Goal: Navigation & Orientation: Find specific page/section

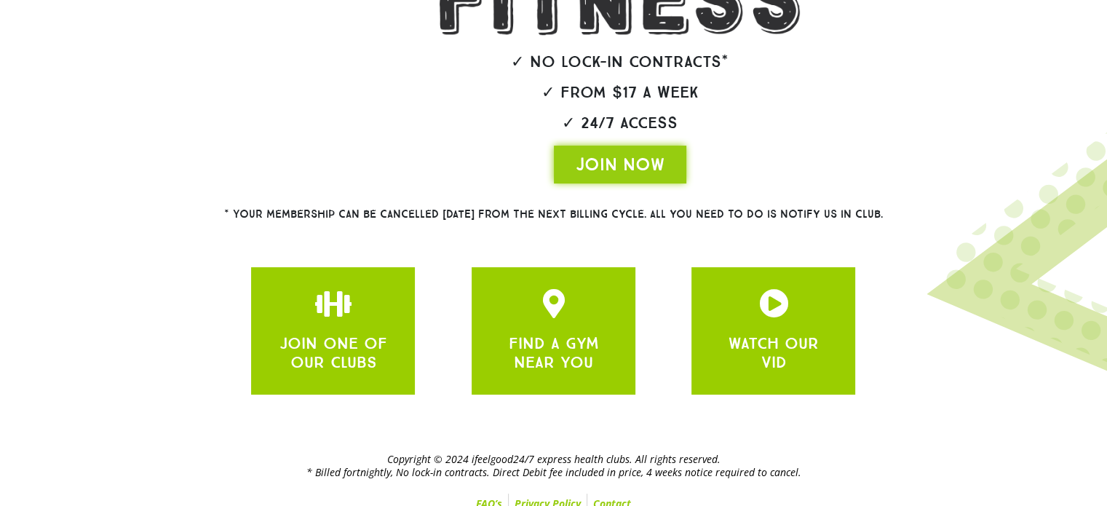
scroll to position [316, 0]
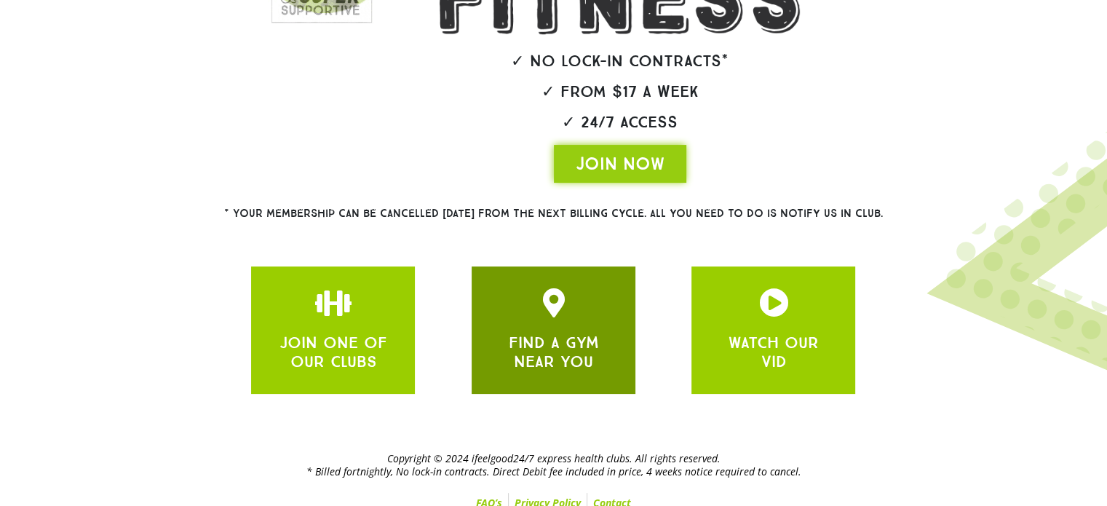
click at [515, 317] on div at bounding box center [553, 305] width 120 height 34
click at [593, 341] on link "FIND A GYM NEAR YOU" at bounding box center [553, 351] width 90 height 39
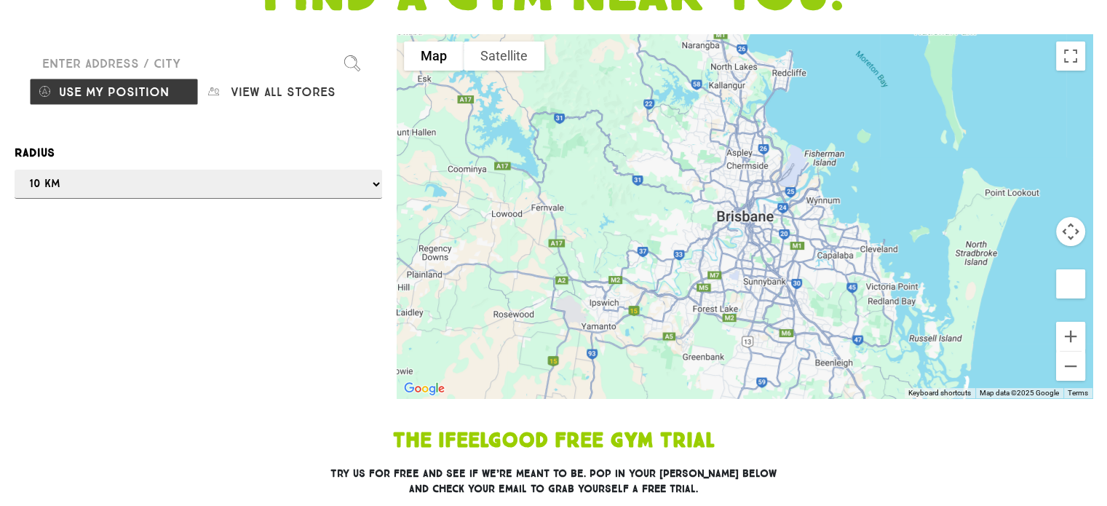
scroll to position [146, 0]
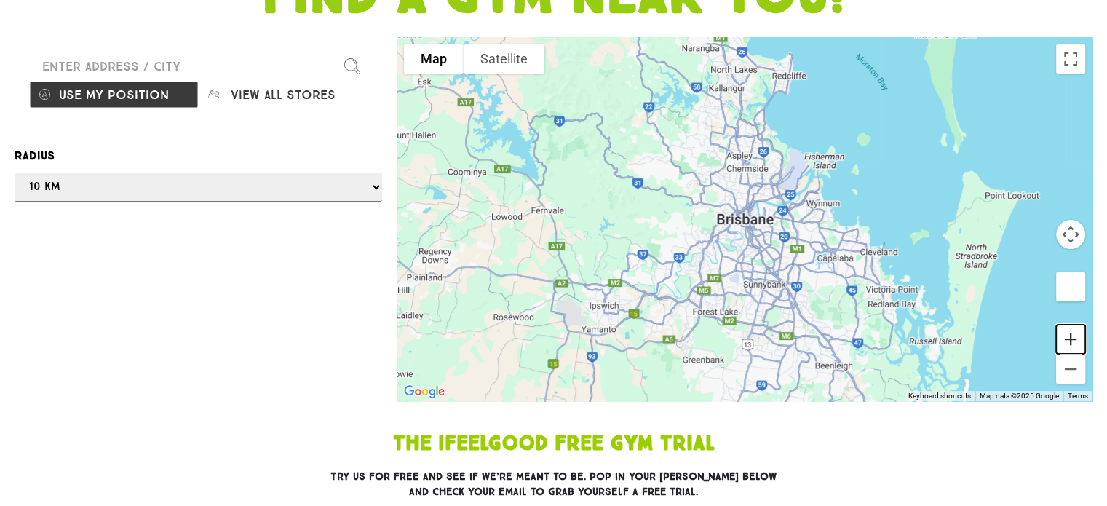
click at [1071, 329] on button "Zoom in" at bounding box center [1070, 338] width 29 height 29
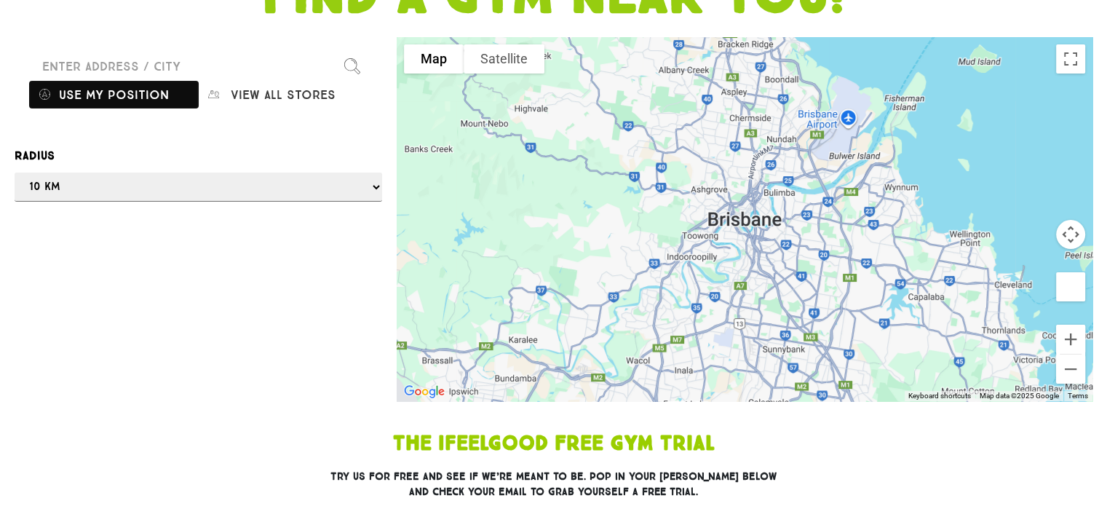
click at [134, 94] on button "Use my position" at bounding box center [114, 95] width 170 height 28
drag, startPoint x: 701, startPoint y: 263, endPoint x: 670, endPoint y: 264, distance: 31.3
click at [670, 264] on div at bounding box center [553, 253] width 1107 height 506
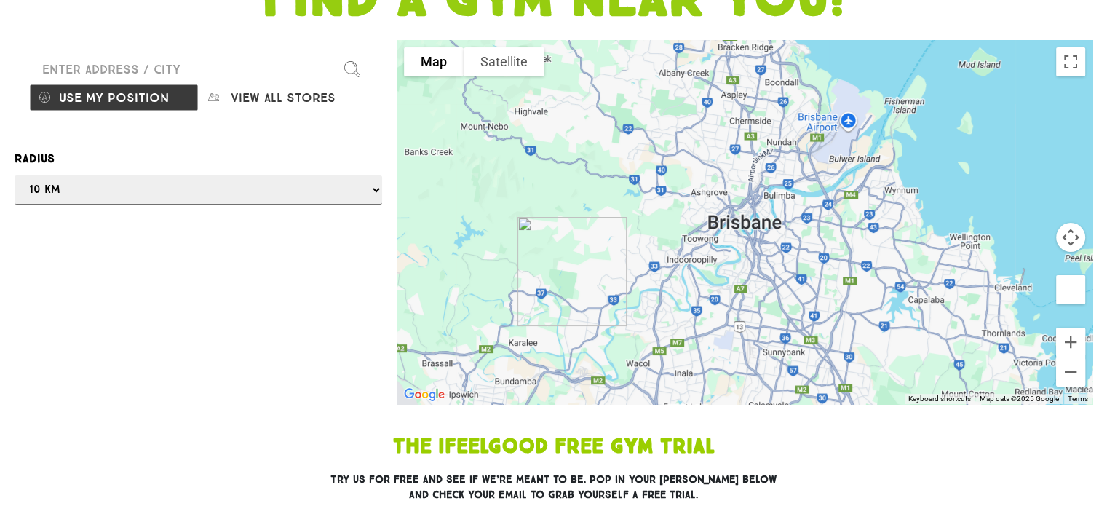
scroll to position [218, 0]
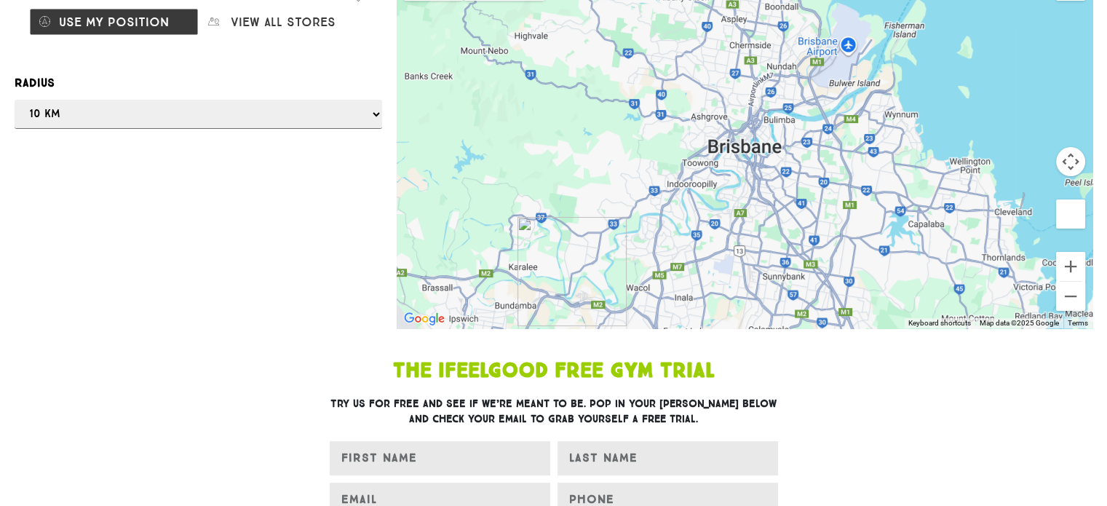
click at [151, 114] on div at bounding box center [553, 253] width 1107 height 506
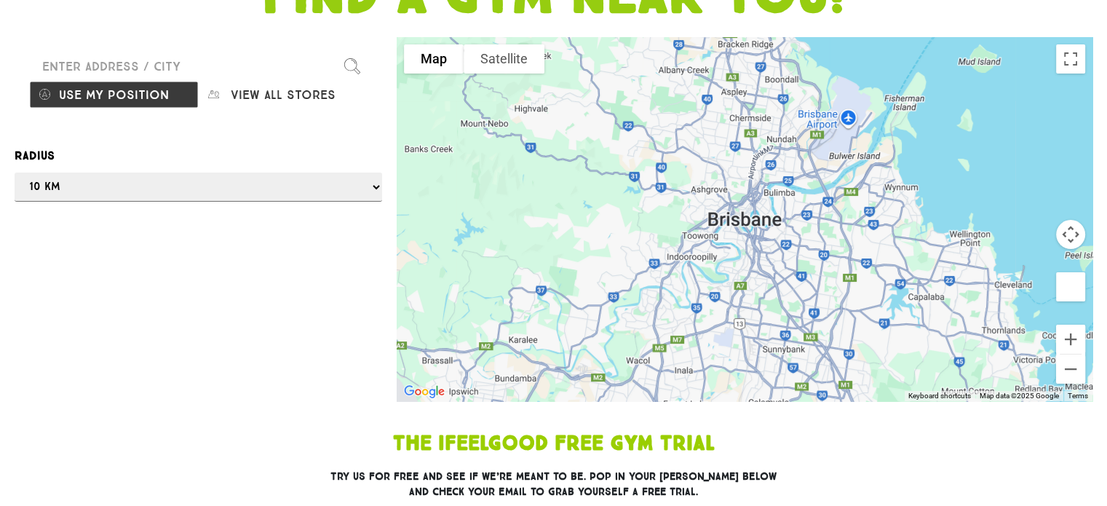
click at [167, 66] on input "Please enter a valid address" at bounding box center [198, 66] width 338 height 29
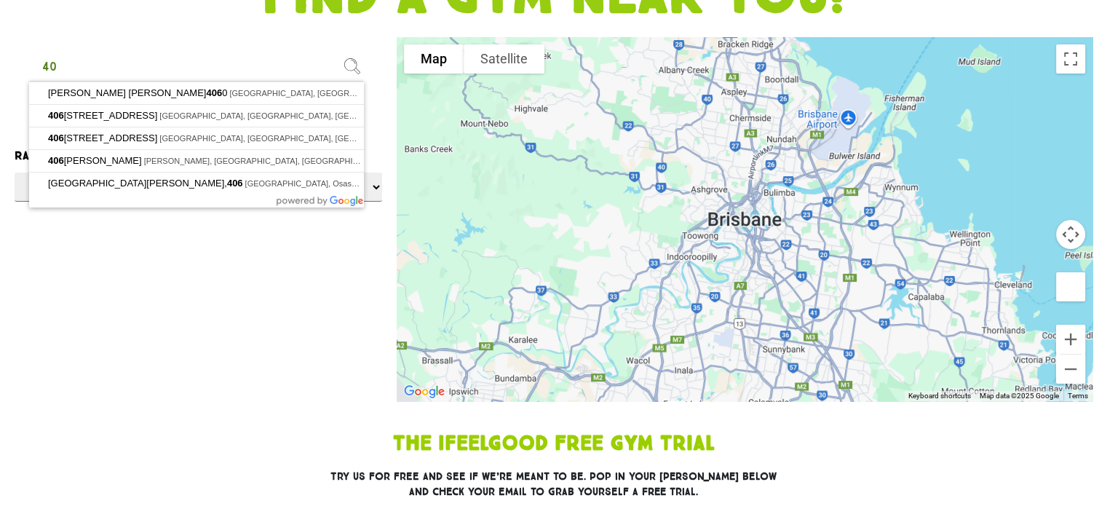
type input "4"
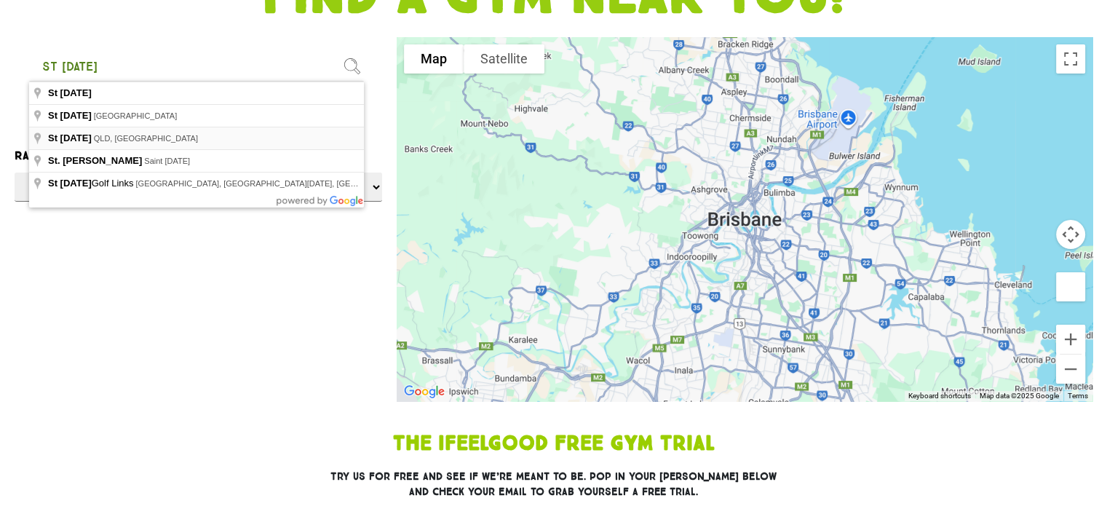
type input "St Lucia QLD, Australia"
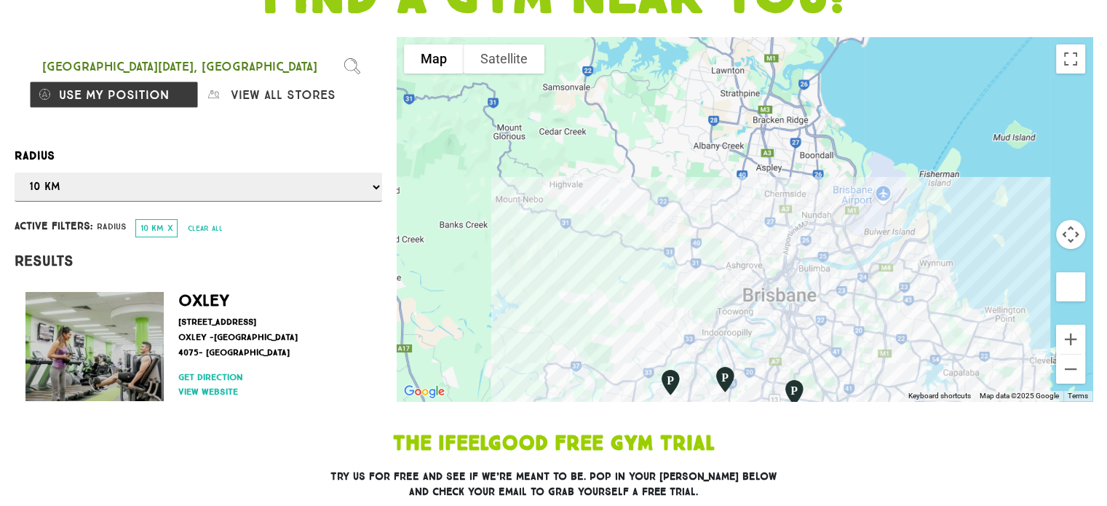
drag, startPoint x: 795, startPoint y: 205, endPoint x: 771, endPoint y: 314, distance: 111.6
click at [771, 314] on div at bounding box center [745, 219] width 696 height 364
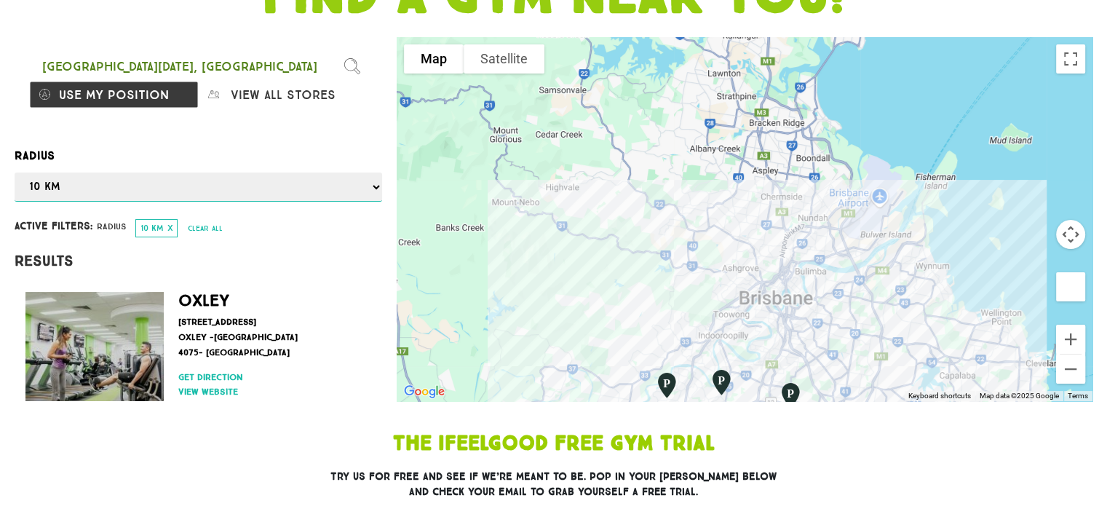
click at [362, 182] on select "Any 1 km 5 km 10 km 50 km 100 km 500 km" at bounding box center [198, 186] width 367 height 29
select select "50"
click at [15, 172] on select "Any 1 km 5 km 10 km 50 km 100 km 500 km" at bounding box center [198, 186] width 367 height 29
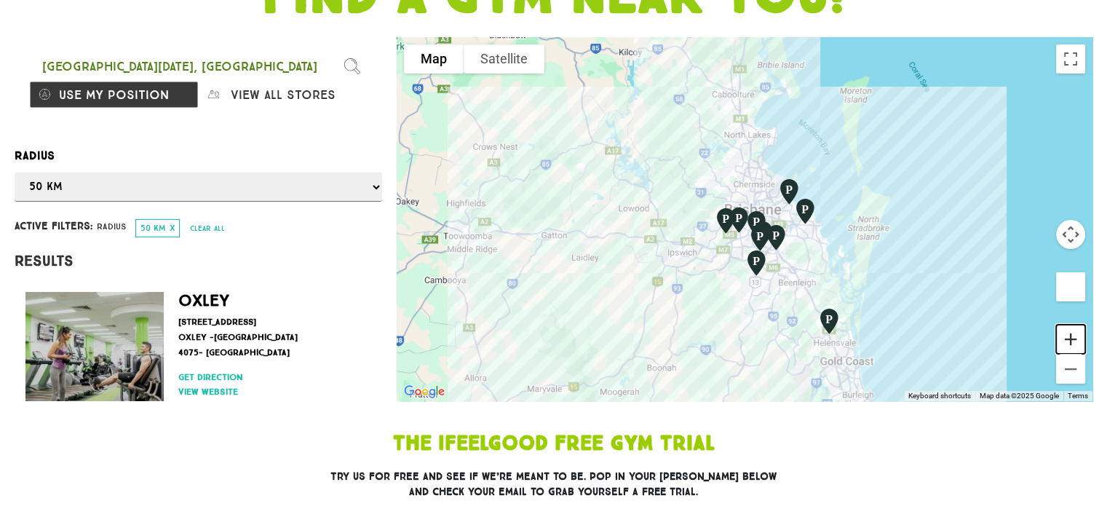
click at [1080, 339] on button "Zoom in" at bounding box center [1070, 338] width 29 height 29
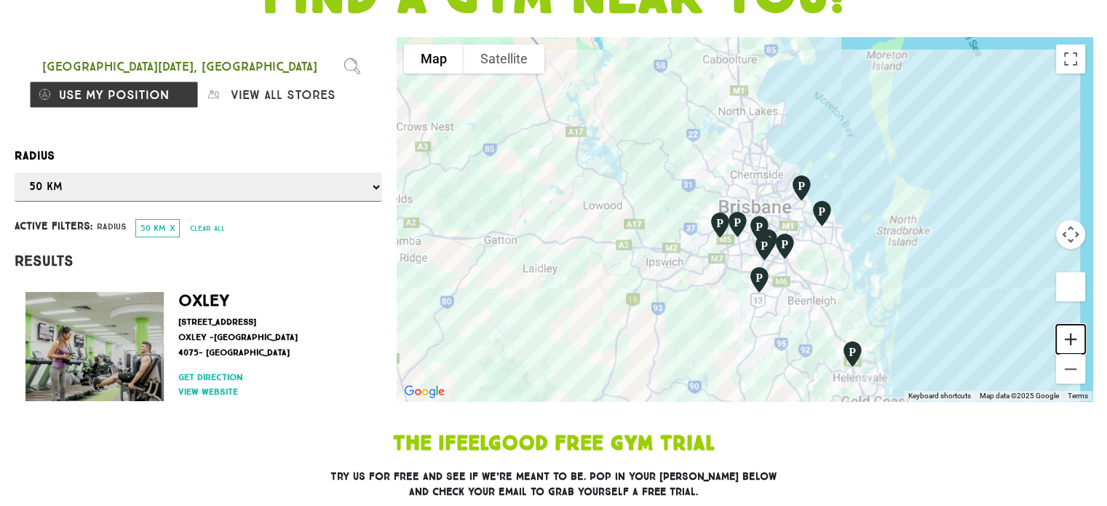
click at [1080, 339] on button "Zoom in" at bounding box center [1070, 338] width 29 height 29
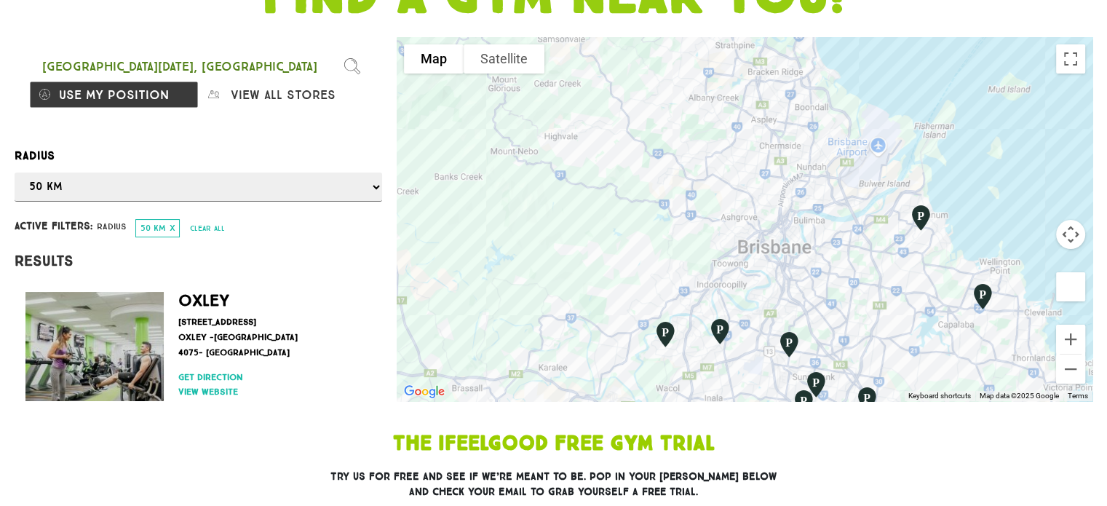
drag, startPoint x: 853, startPoint y: 189, endPoint x: 852, endPoint y: 232, distance: 42.9
click at [852, 232] on div at bounding box center [745, 219] width 696 height 364
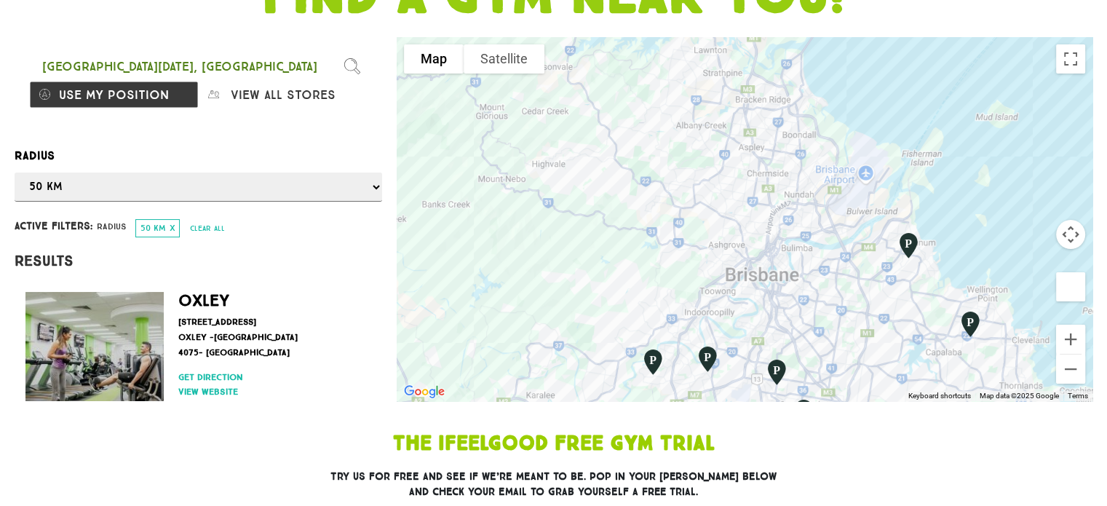
drag, startPoint x: 752, startPoint y: 219, endPoint x: 744, endPoint y: 242, distance: 23.9
click at [744, 242] on div at bounding box center [745, 219] width 696 height 364
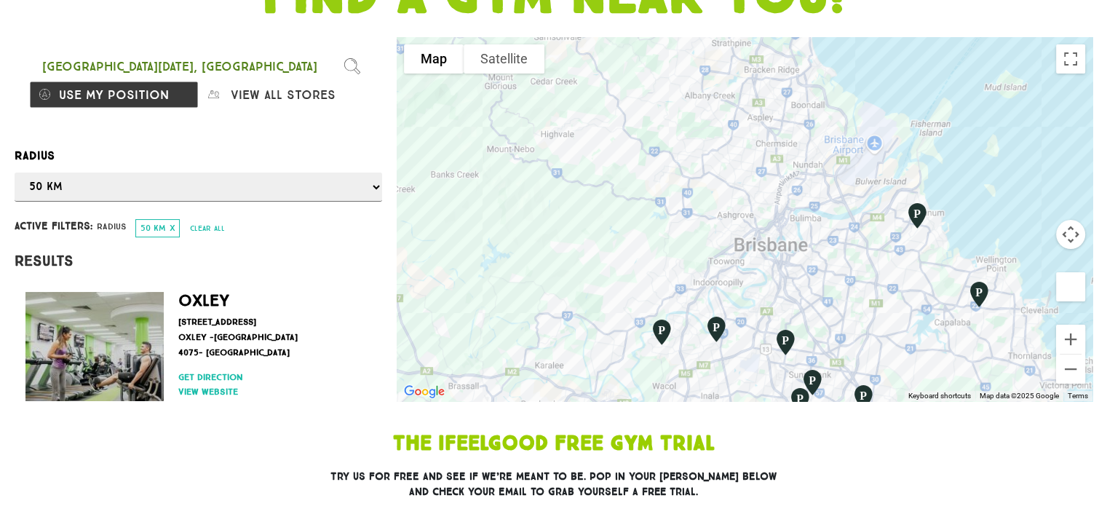
drag, startPoint x: 907, startPoint y: 314, endPoint x: 914, endPoint y: 271, distance: 42.8
click at [914, 271] on div at bounding box center [745, 219] width 696 height 364
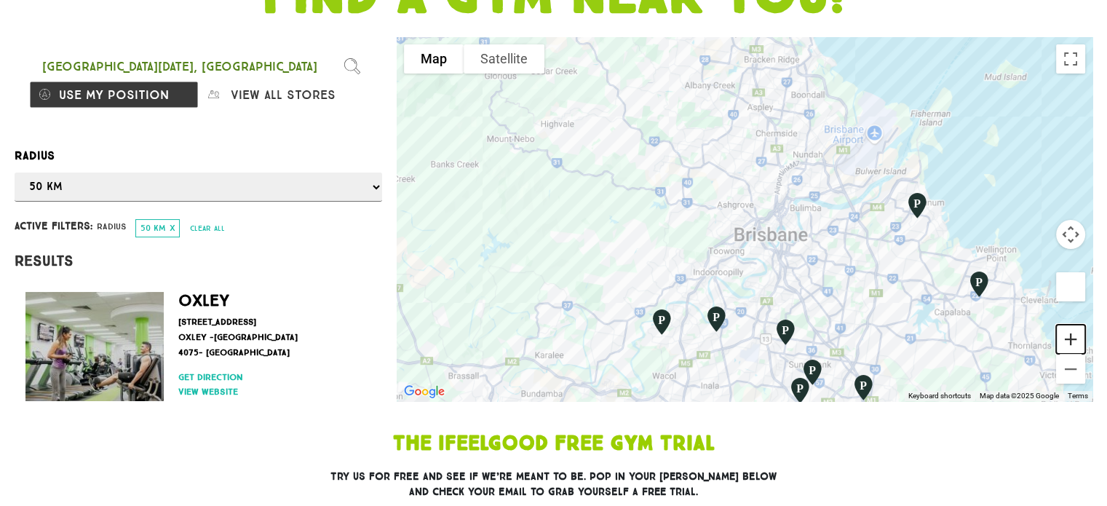
click at [1076, 331] on button "Zoom in" at bounding box center [1070, 338] width 29 height 29
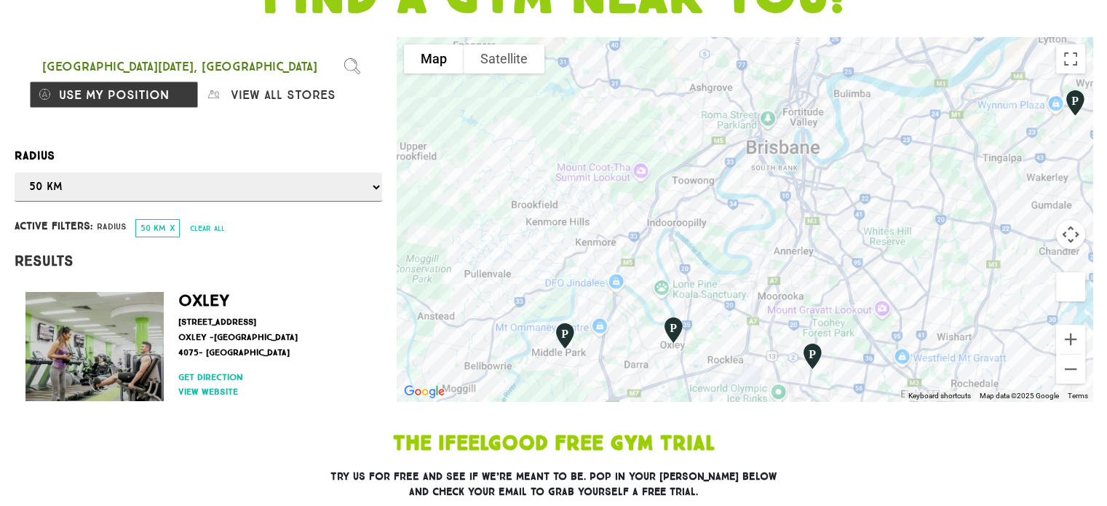
drag, startPoint x: 873, startPoint y: 337, endPoint x: 856, endPoint y: 227, distance: 111.2
click at [856, 227] on div at bounding box center [745, 219] width 696 height 364
click at [811, 349] on img "Coopers Plains" at bounding box center [812, 355] width 36 height 39
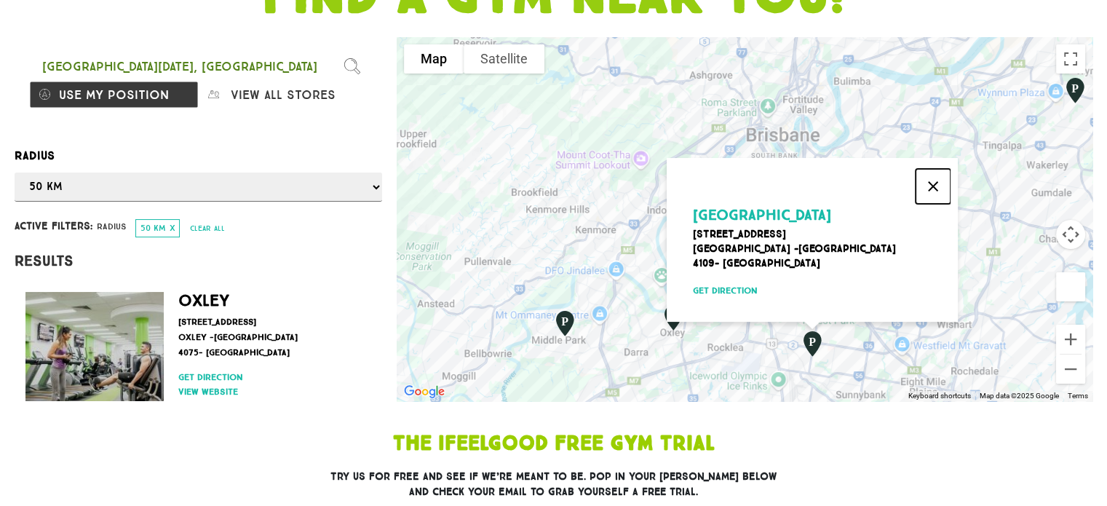
click at [928, 185] on button "Close" at bounding box center [932, 186] width 35 height 35
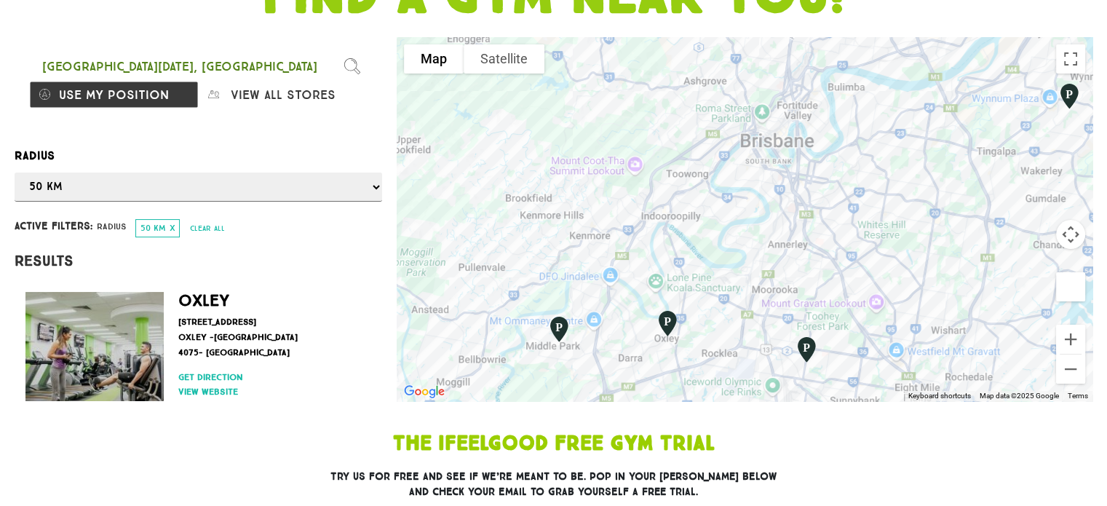
click at [762, 251] on div at bounding box center [745, 219] width 696 height 364
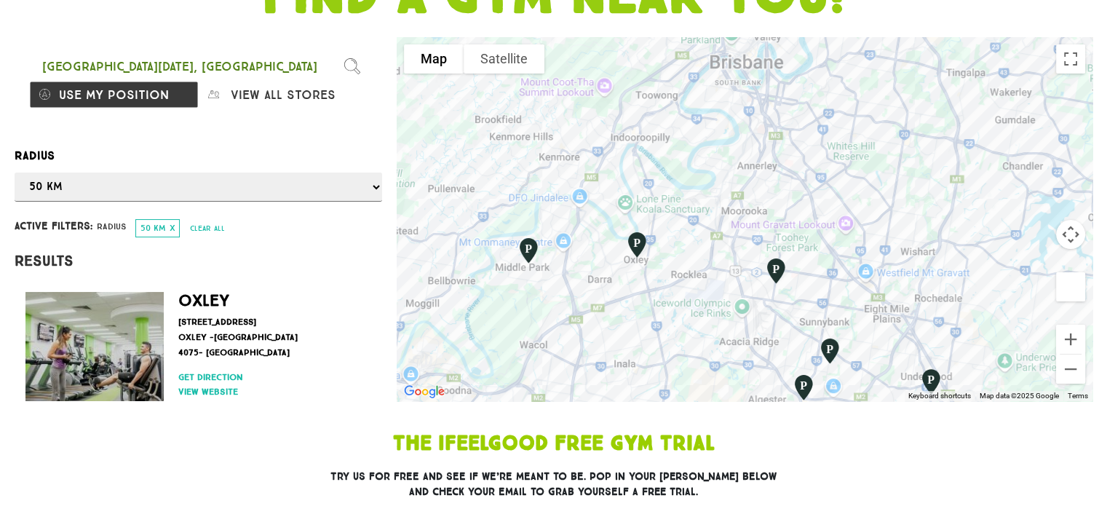
drag, startPoint x: 861, startPoint y: 284, endPoint x: 830, endPoint y: 198, distance: 92.1
click at [830, 198] on div at bounding box center [745, 219] width 696 height 364
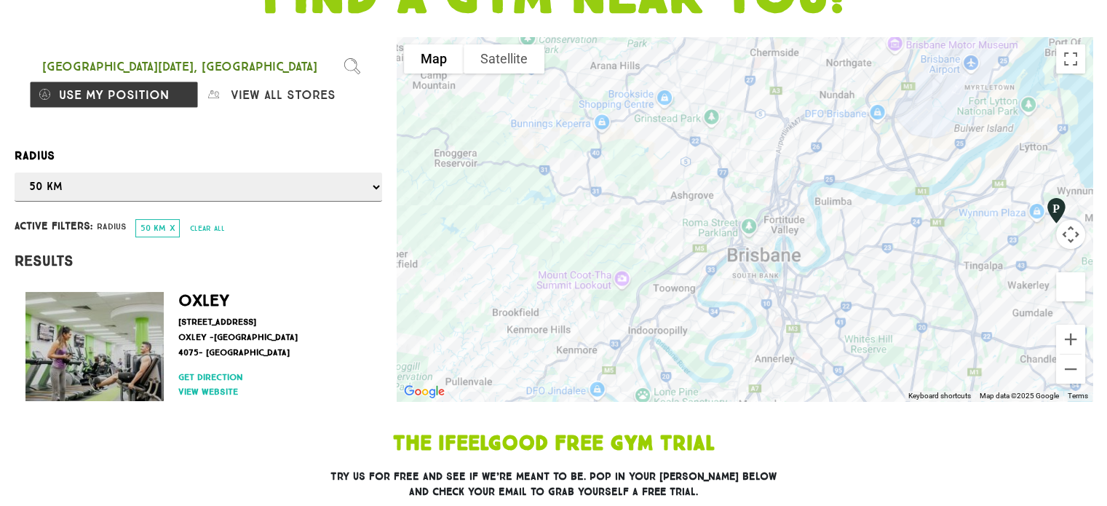
drag, startPoint x: 666, startPoint y: 131, endPoint x: 684, endPoint y: 330, distance: 199.4
click at [684, 330] on div at bounding box center [745, 219] width 696 height 364
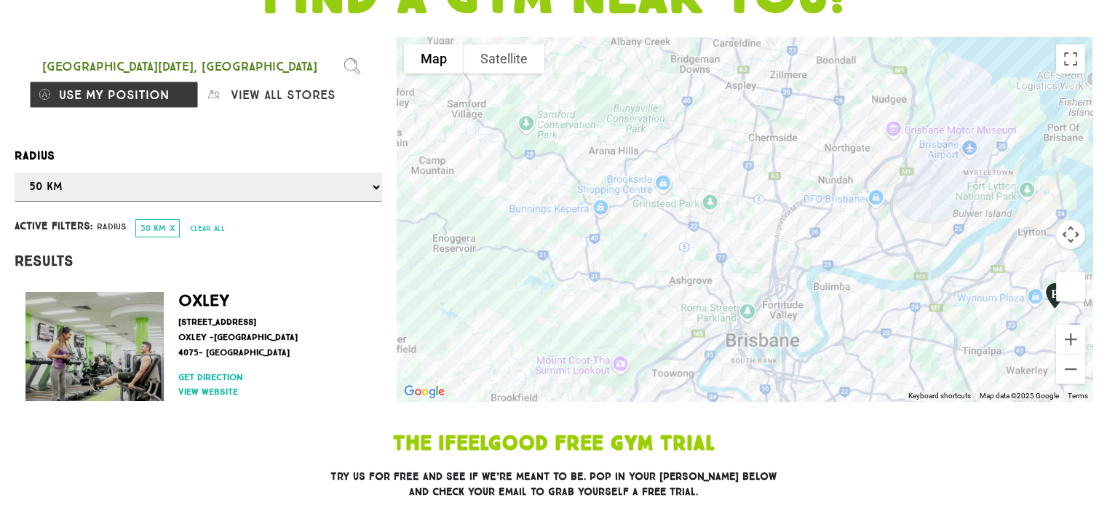
drag, startPoint x: 887, startPoint y: 274, endPoint x: 873, endPoint y: 292, distance: 22.8
click at [873, 292] on div at bounding box center [745, 219] width 696 height 364
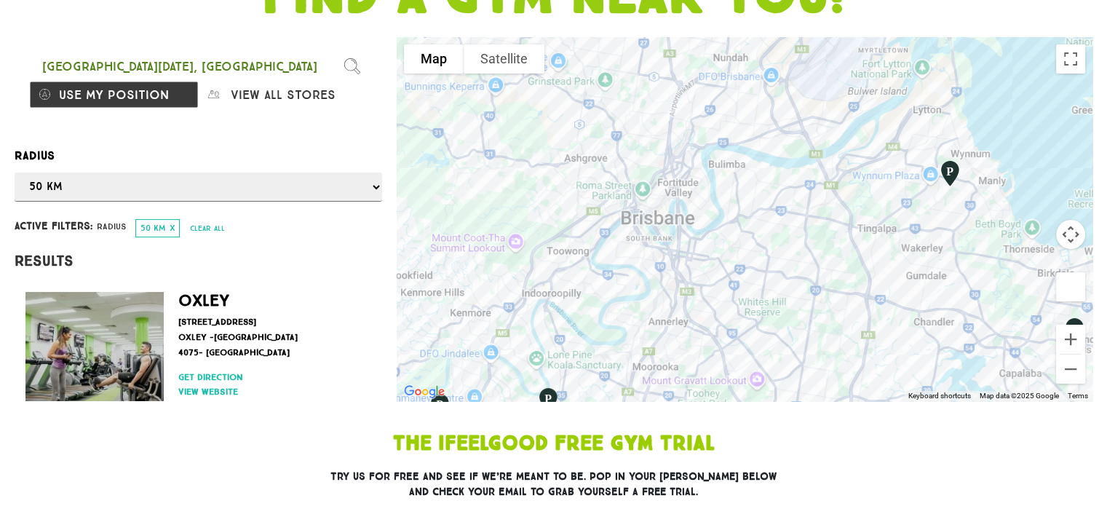
drag, startPoint x: 787, startPoint y: 284, endPoint x: 800, endPoint y: 131, distance: 153.3
click at [800, 131] on div at bounding box center [745, 219] width 696 height 364
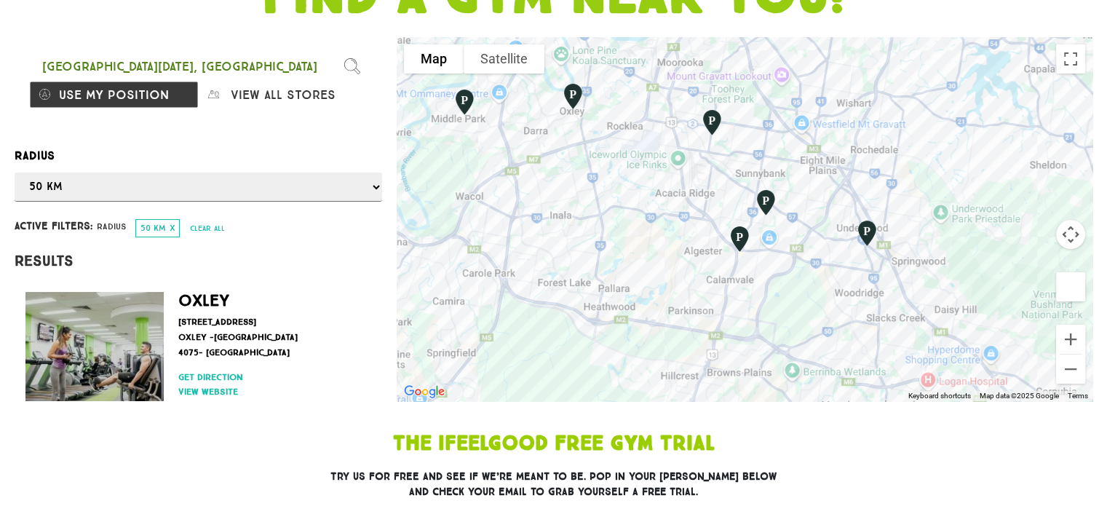
drag, startPoint x: 829, startPoint y: 308, endPoint x: 795, endPoint y: 191, distance: 122.0
click at [795, 191] on div at bounding box center [745, 219] width 696 height 364
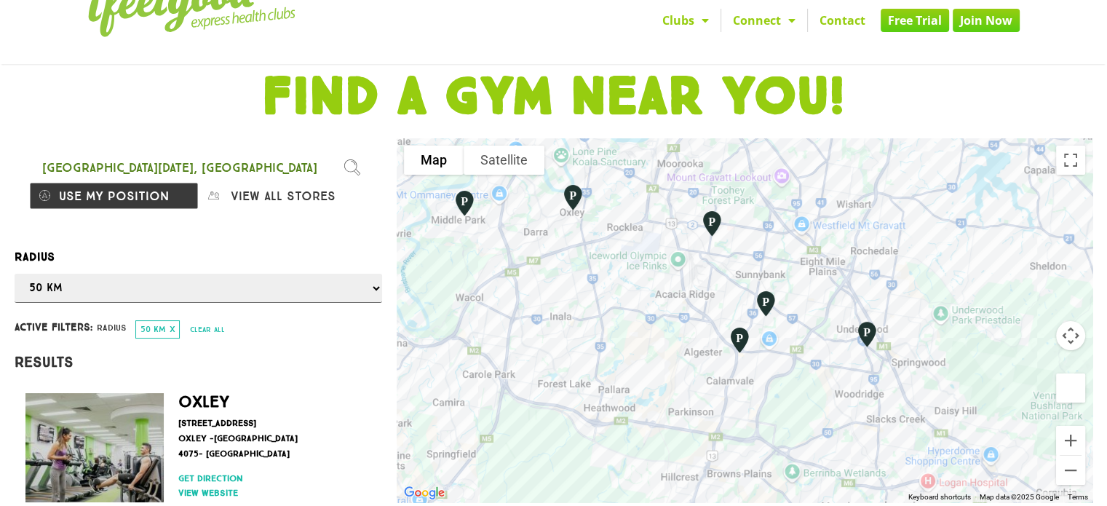
scroll to position [0, 0]
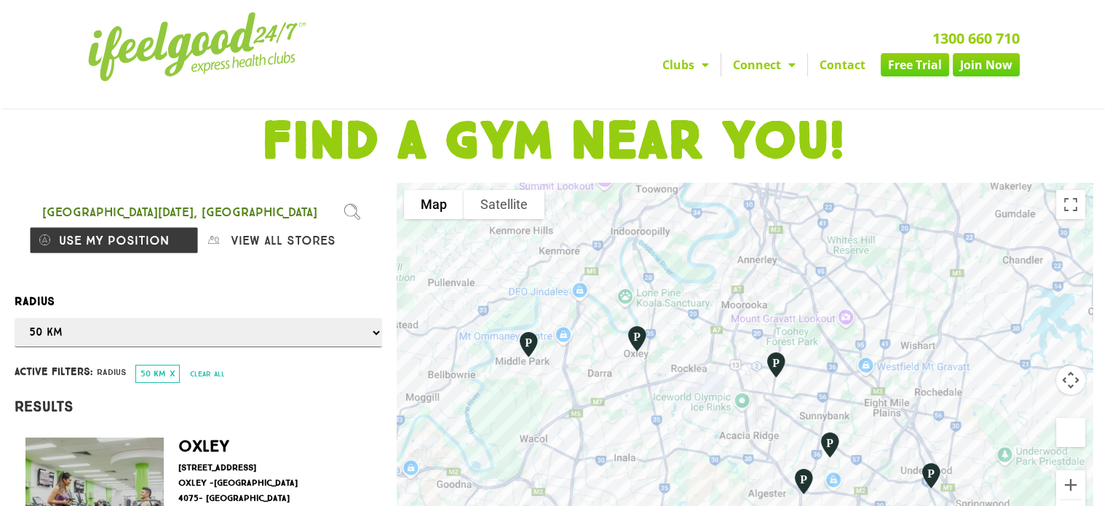
drag, startPoint x: 693, startPoint y: 255, endPoint x: 757, endPoint y: 355, distance: 118.5
click at [757, 355] on div "To navigate, press the arrow keys." at bounding box center [745, 365] width 696 height 364
